Goal: Task Accomplishment & Management: Complete application form

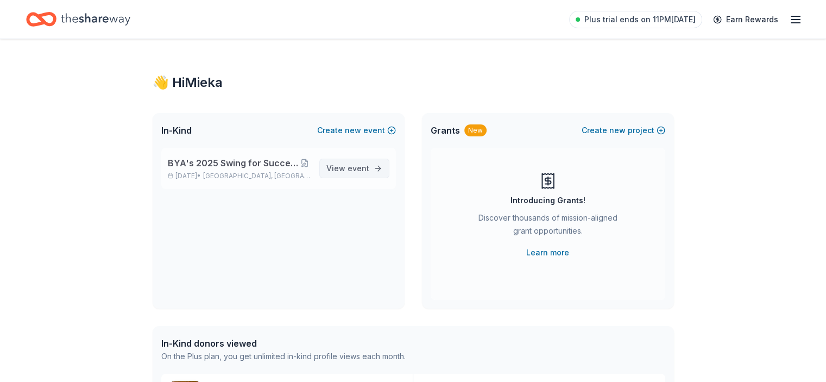
click at [344, 169] on span "View event" at bounding box center [347, 168] width 43 height 13
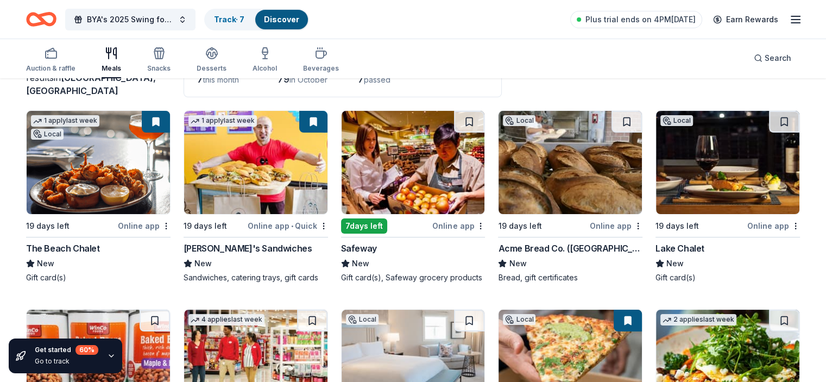
scroll to position [109, 0]
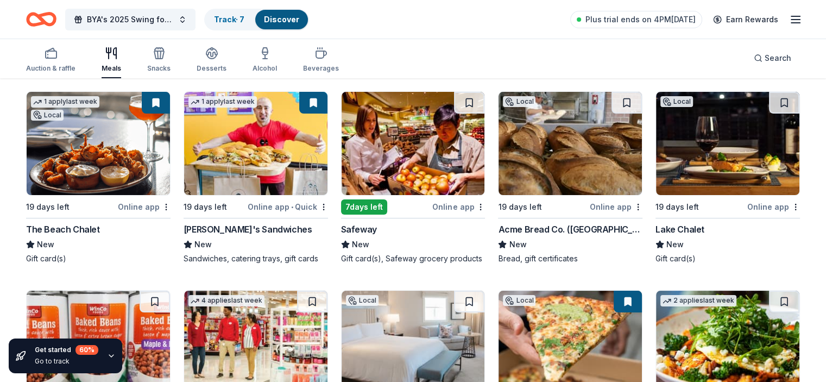
click at [526, 229] on div "Acme Bread Co. ([GEOGRAPHIC_DATA]/[GEOGRAPHIC_DATA])" at bounding box center [570, 229] width 144 height 13
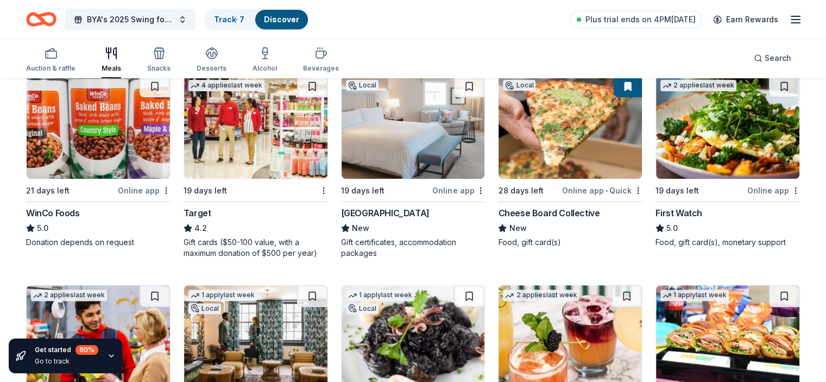
scroll to position [380, 0]
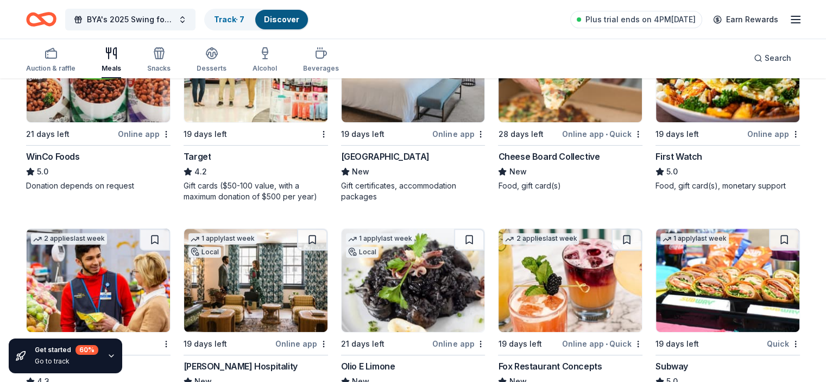
click at [275, 161] on div "Target" at bounding box center [256, 156] width 144 height 13
click at [576, 163] on div "Cheese Board Collective" at bounding box center [549, 156] width 102 height 13
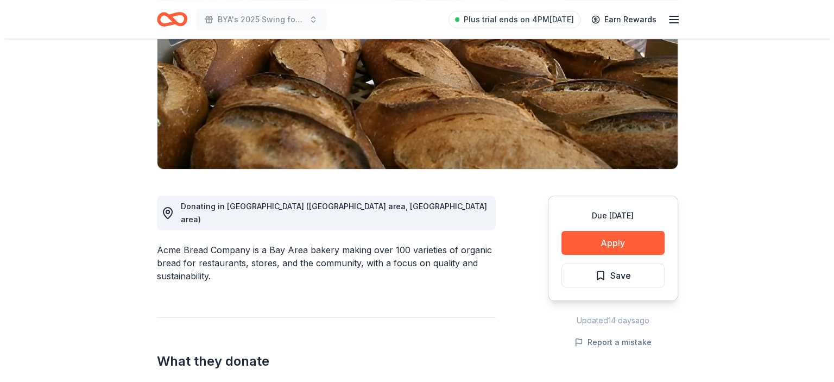
scroll to position [217, 0]
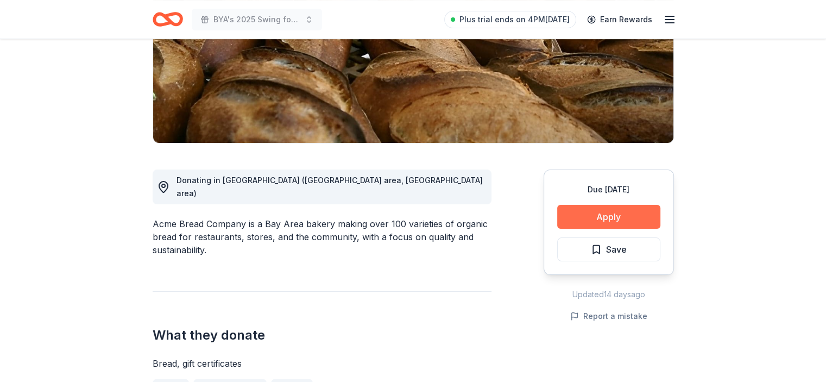
click at [611, 205] on button "Apply" at bounding box center [608, 217] width 103 height 24
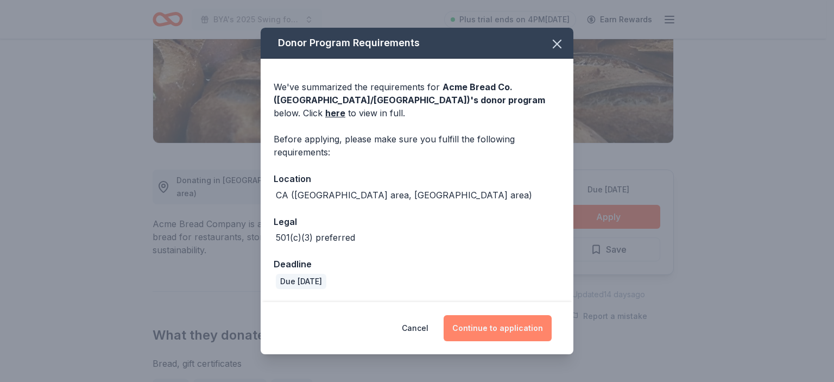
click at [495, 328] on button "Continue to application" at bounding box center [498, 328] width 108 height 26
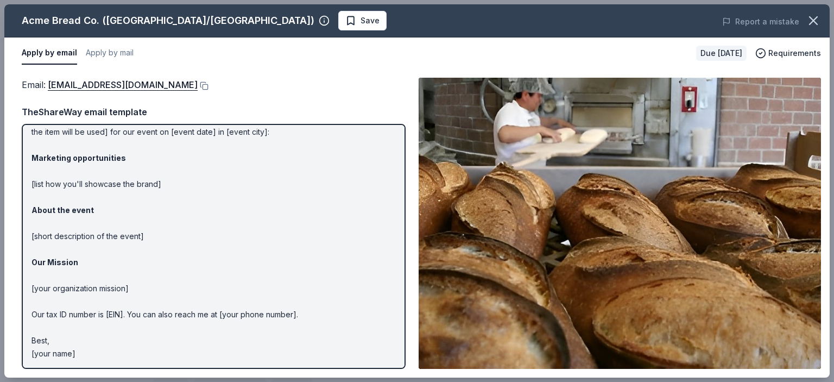
scroll to position [0, 0]
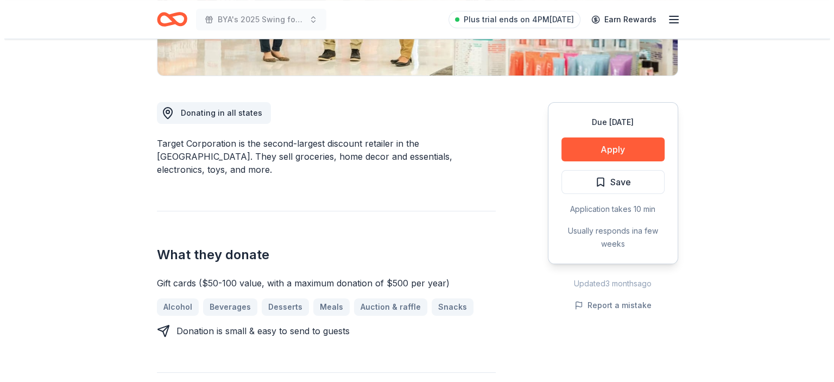
scroll to position [272, 0]
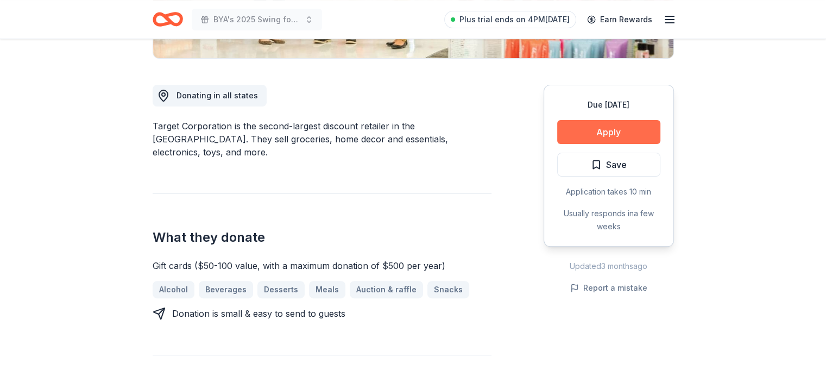
click at [617, 142] on button "Apply" at bounding box center [608, 132] width 103 height 24
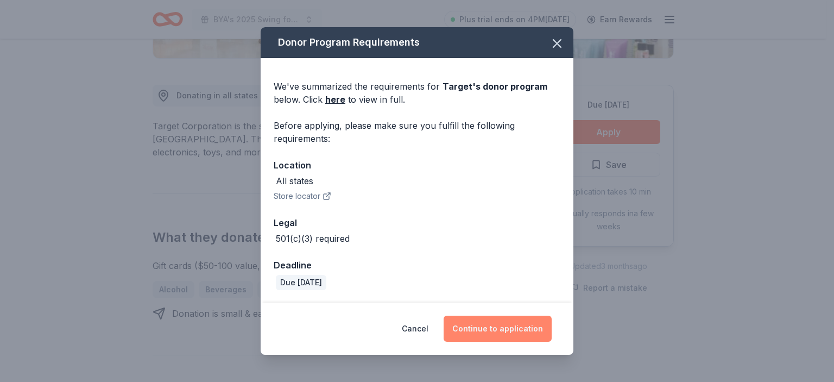
click at [493, 331] on button "Continue to application" at bounding box center [498, 329] width 108 height 26
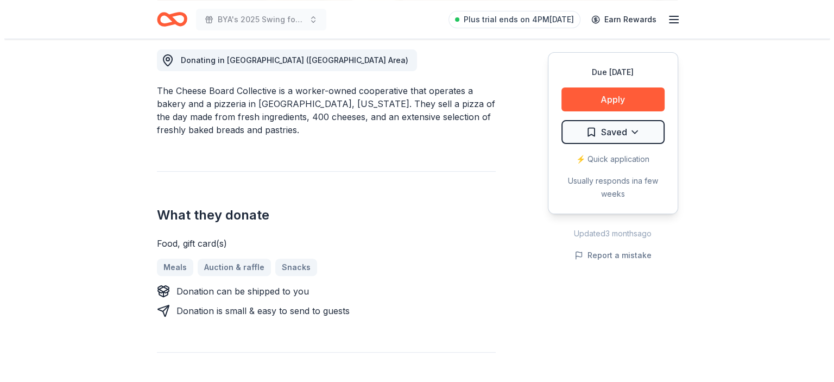
scroll to position [326, 0]
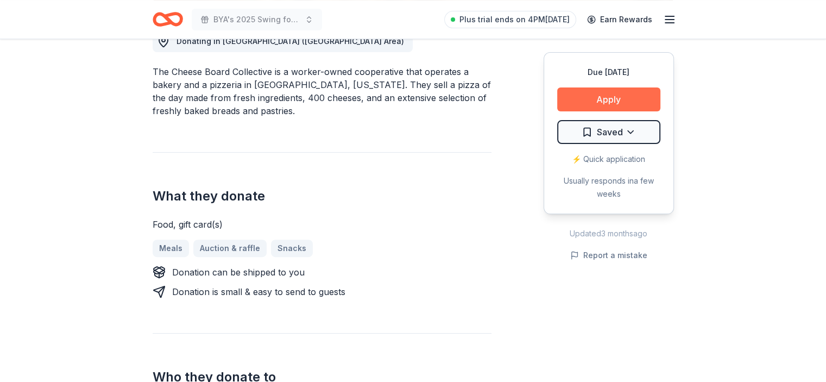
click at [620, 95] on button "Apply" at bounding box center [608, 99] width 103 height 24
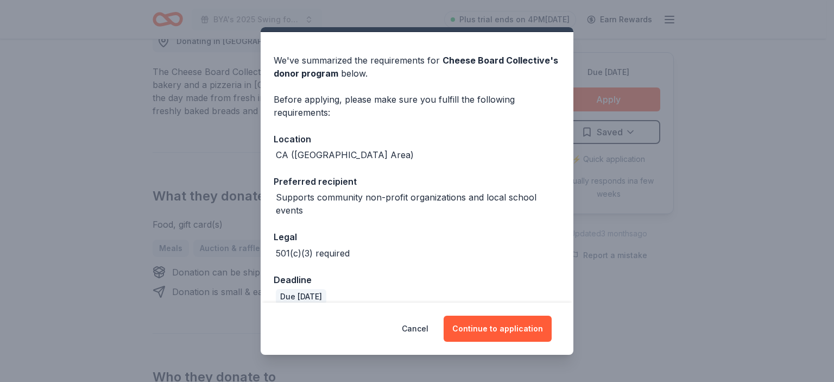
scroll to position [40, 0]
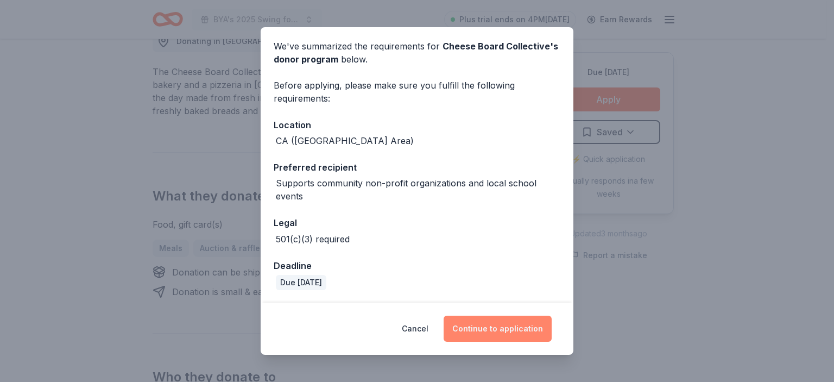
click at [498, 332] on button "Continue to application" at bounding box center [498, 329] width 108 height 26
